Goal: Information Seeking & Learning: Understand process/instructions

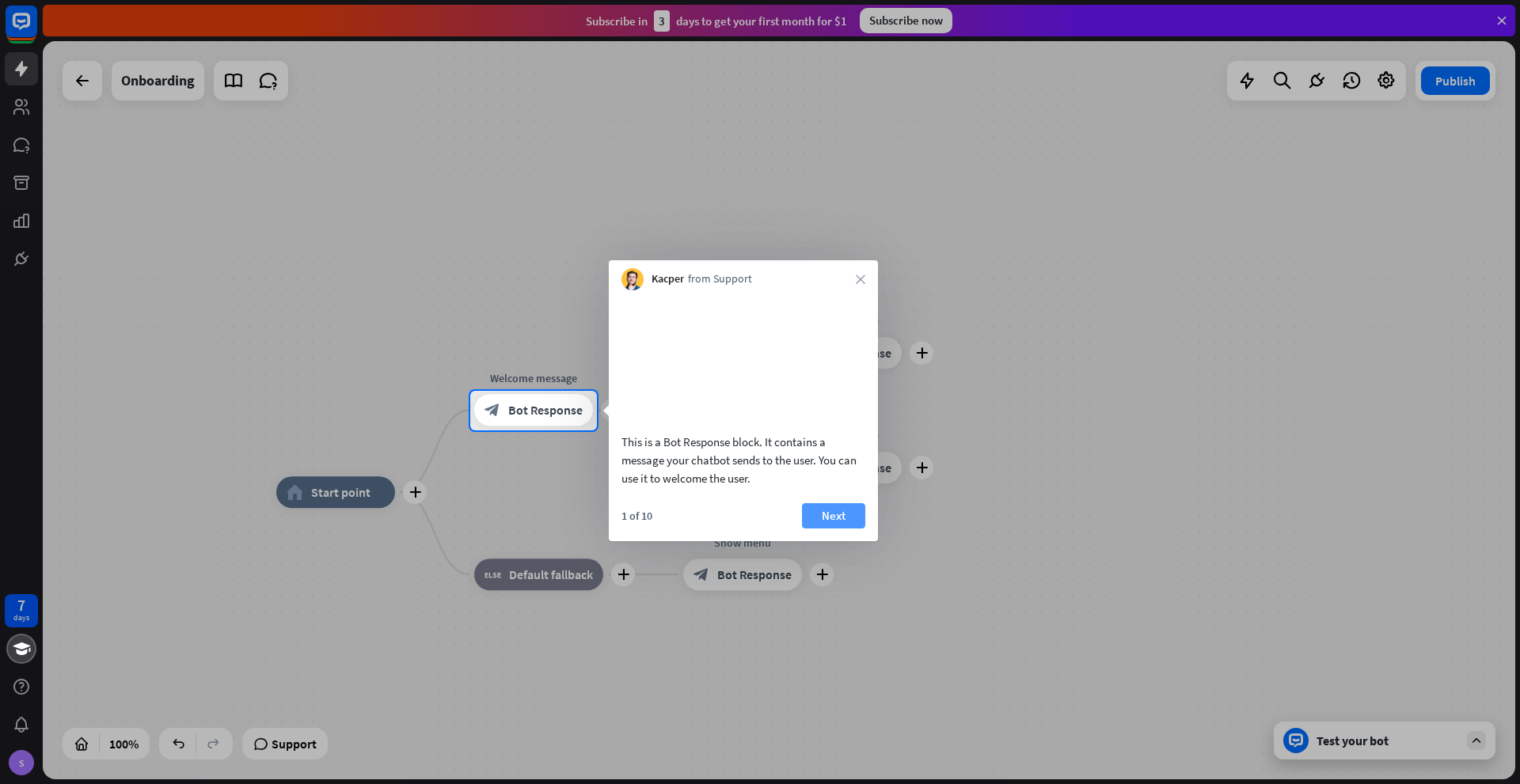
click at [834, 528] on button "Next" at bounding box center [834, 515] width 64 height 25
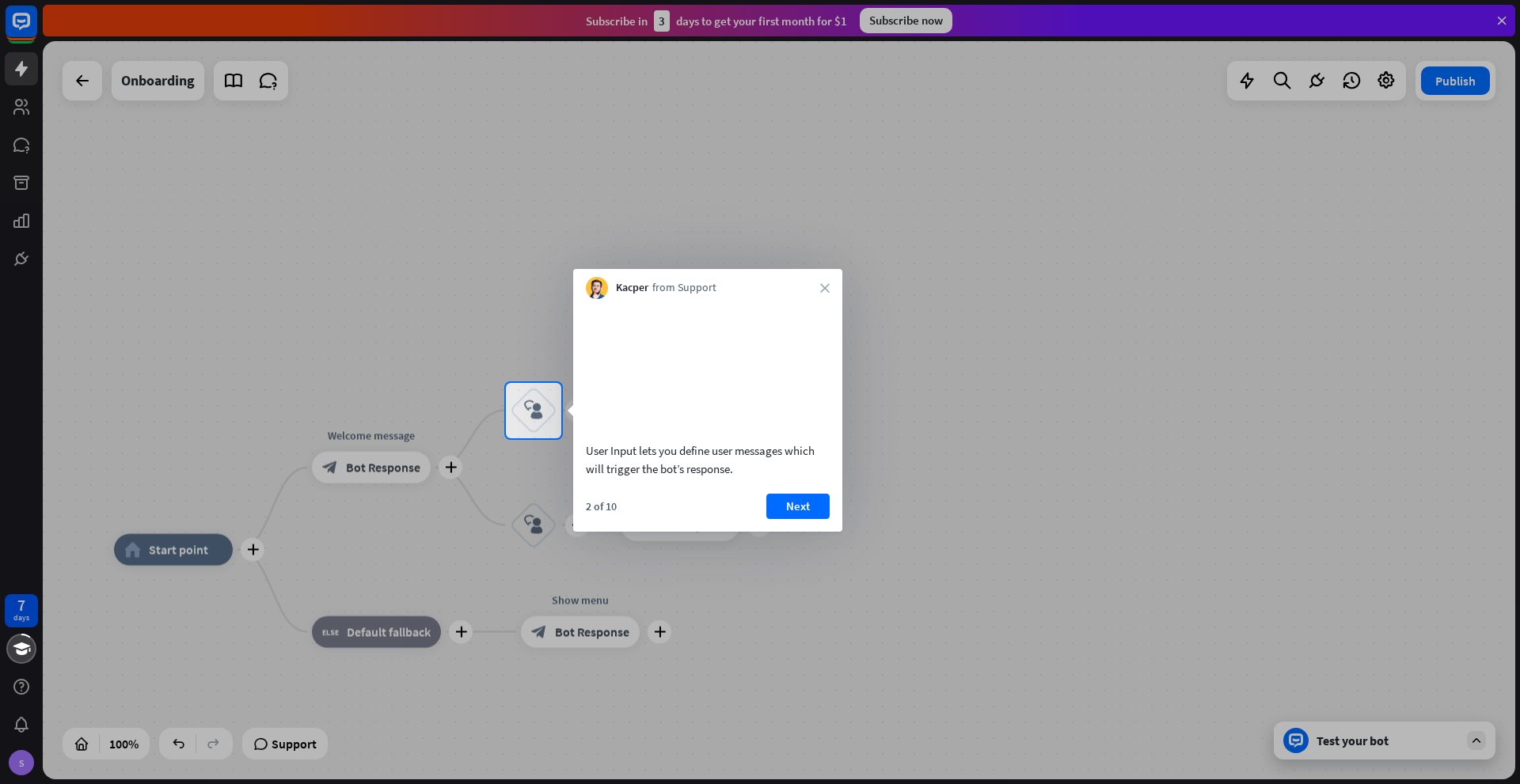
click at [812, 518] on button "Next" at bounding box center [798, 506] width 64 height 25
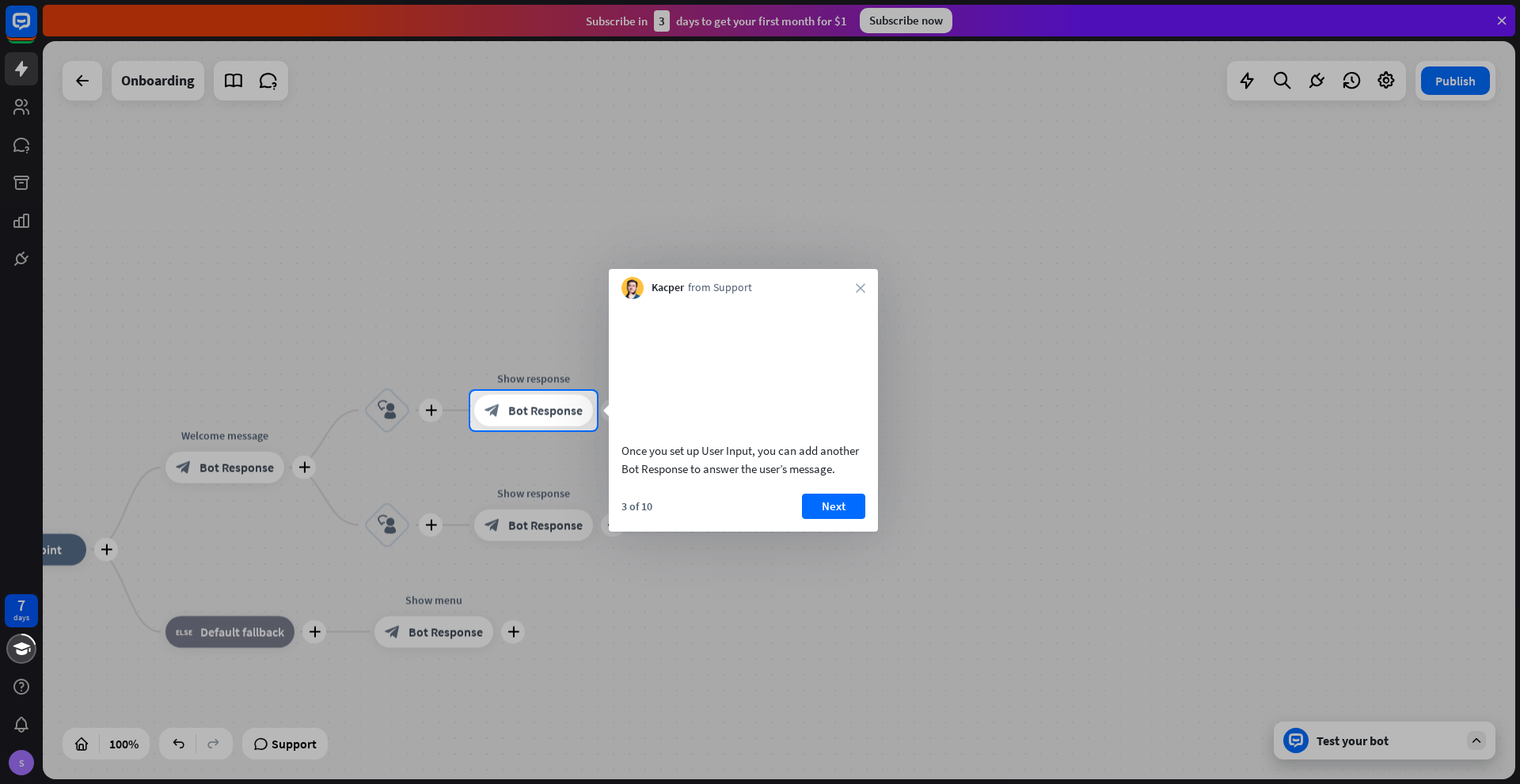
click at [43, 554] on div at bounding box center [760, 608] width 1520 height 354
click at [79, 554] on div at bounding box center [760, 608] width 1520 height 354
click at [107, 554] on div at bounding box center [760, 608] width 1520 height 354
drag, startPoint x: 151, startPoint y: 269, endPoint x: 153, endPoint y: 258, distance: 11.2
click at [153, 258] on div at bounding box center [760, 195] width 1520 height 391
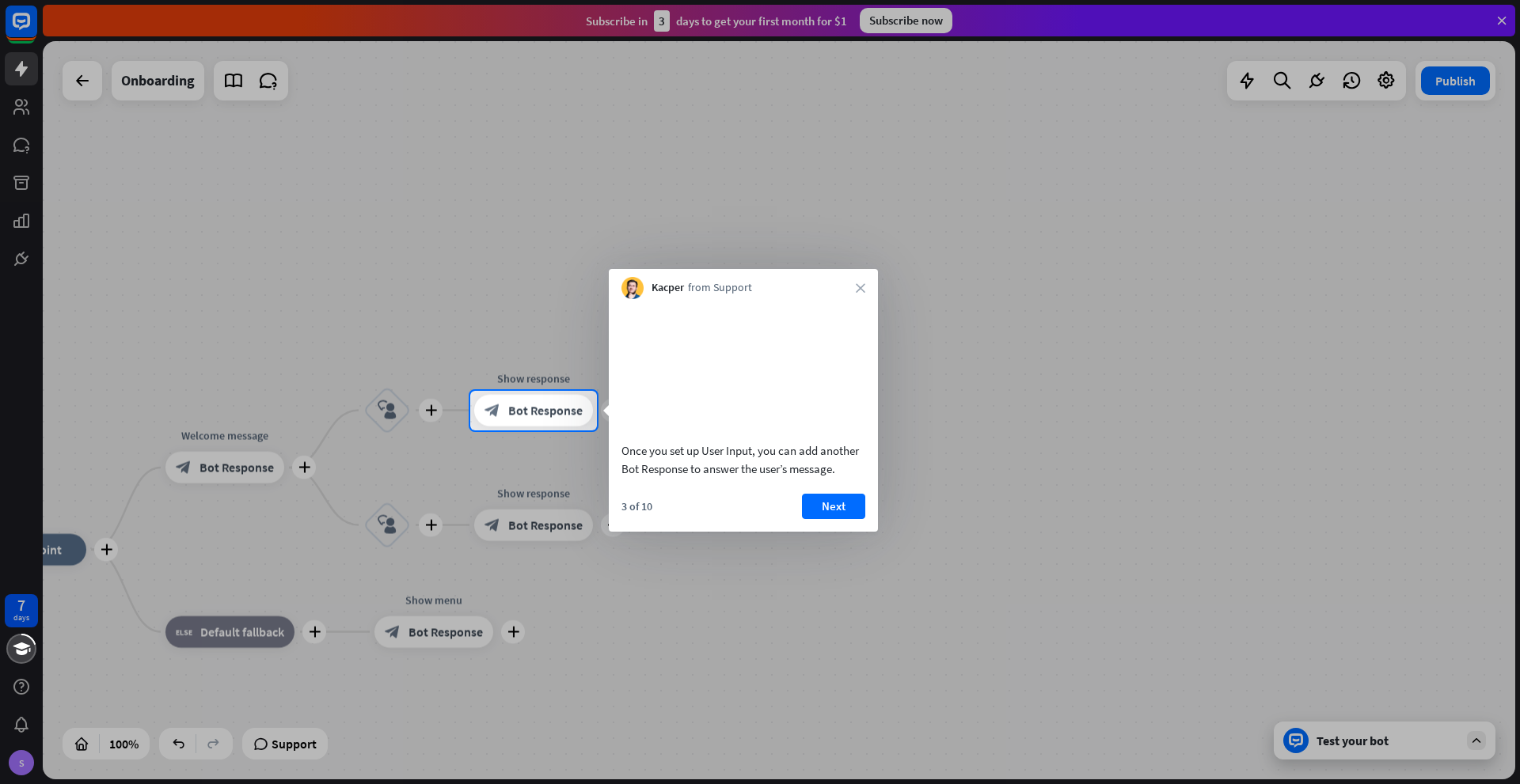
drag, startPoint x: 29, startPoint y: 89, endPoint x: 16, endPoint y: 40, distance: 50.7
click at [28, 89] on div at bounding box center [760, 195] width 1520 height 391
click at [17, 24] on div at bounding box center [760, 195] width 1520 height 391
click at [961, 135] on div at bounding box center [760, 195] width 1520 height 391
